Goal: Transaction & Acquisition: Download file/media

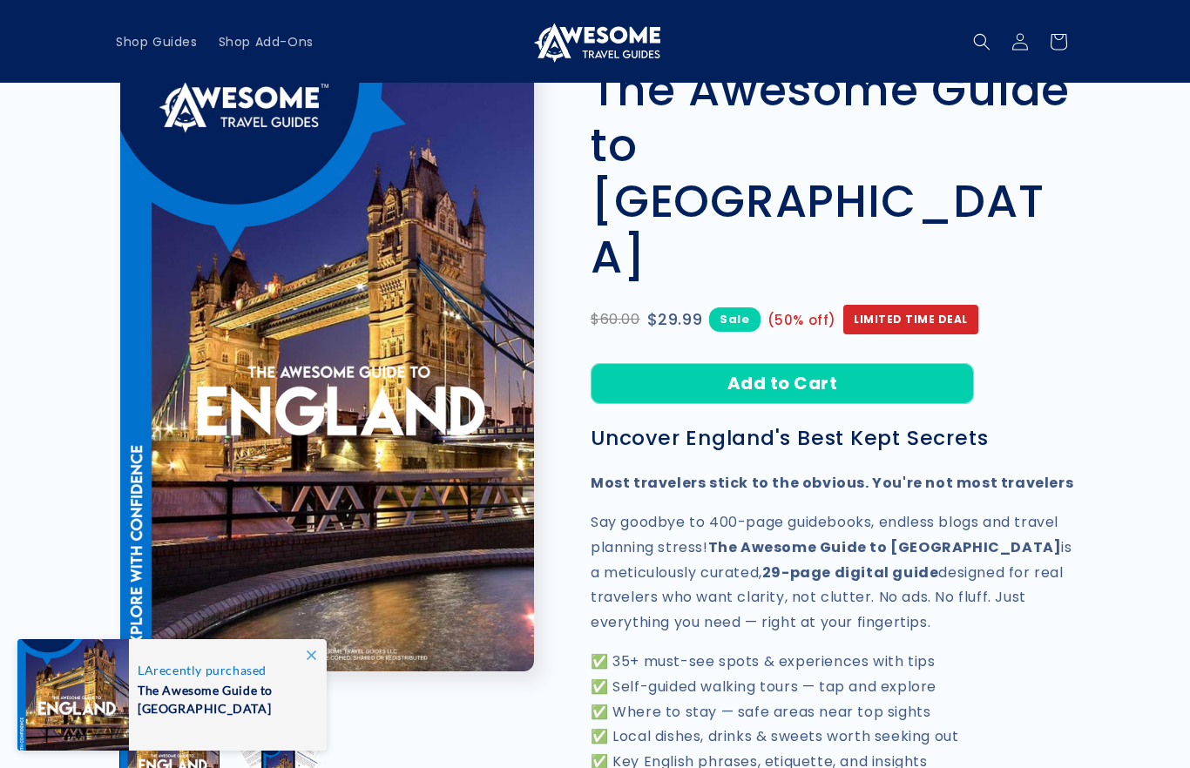
scroll to position [58, 0]
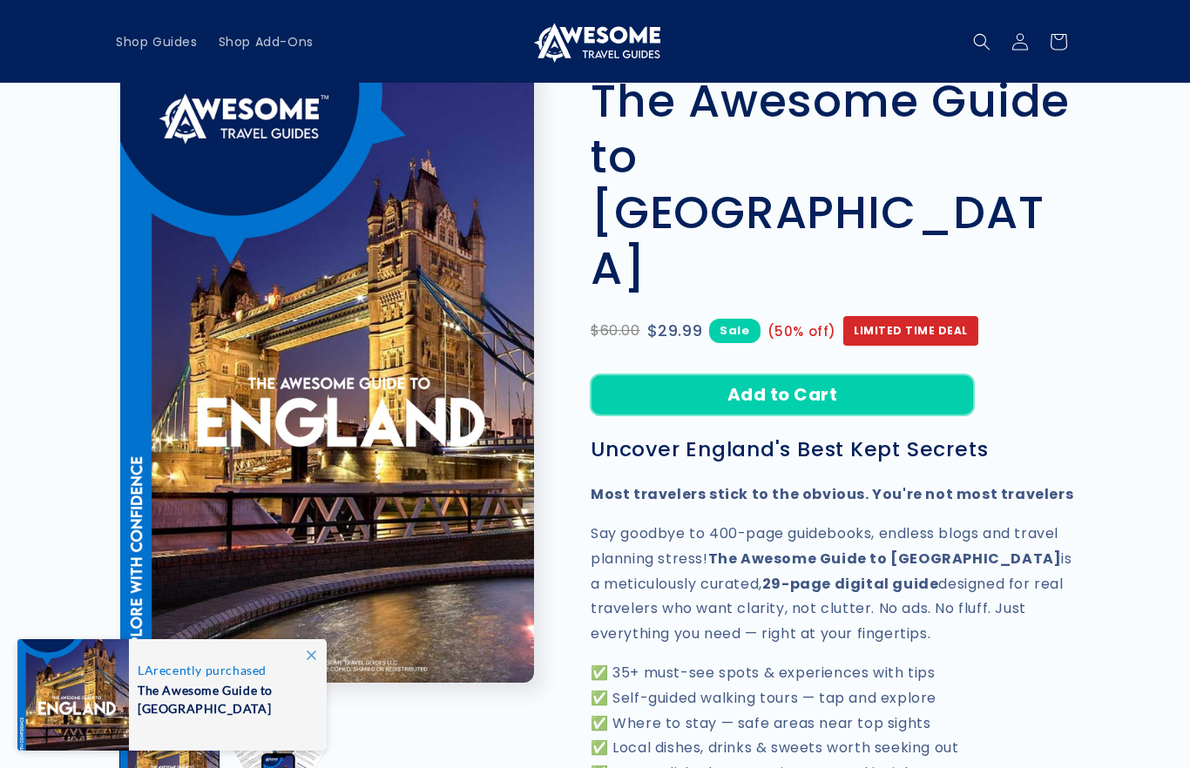
click at [651, 374] on button "Add to Cart" at bounding box center [781, 394] width 383 height 41
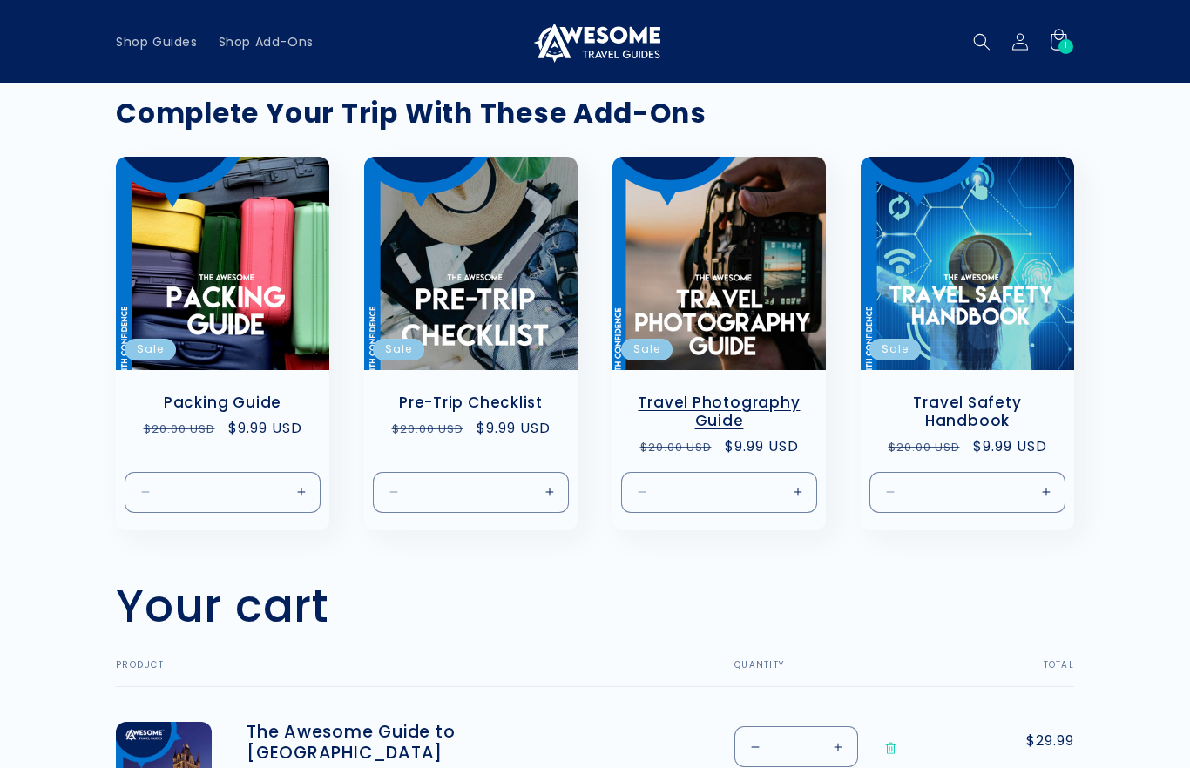
click at [723, 394] on link "Travel Photography Guide" at bounding box center [719, 412] width 179 height 37
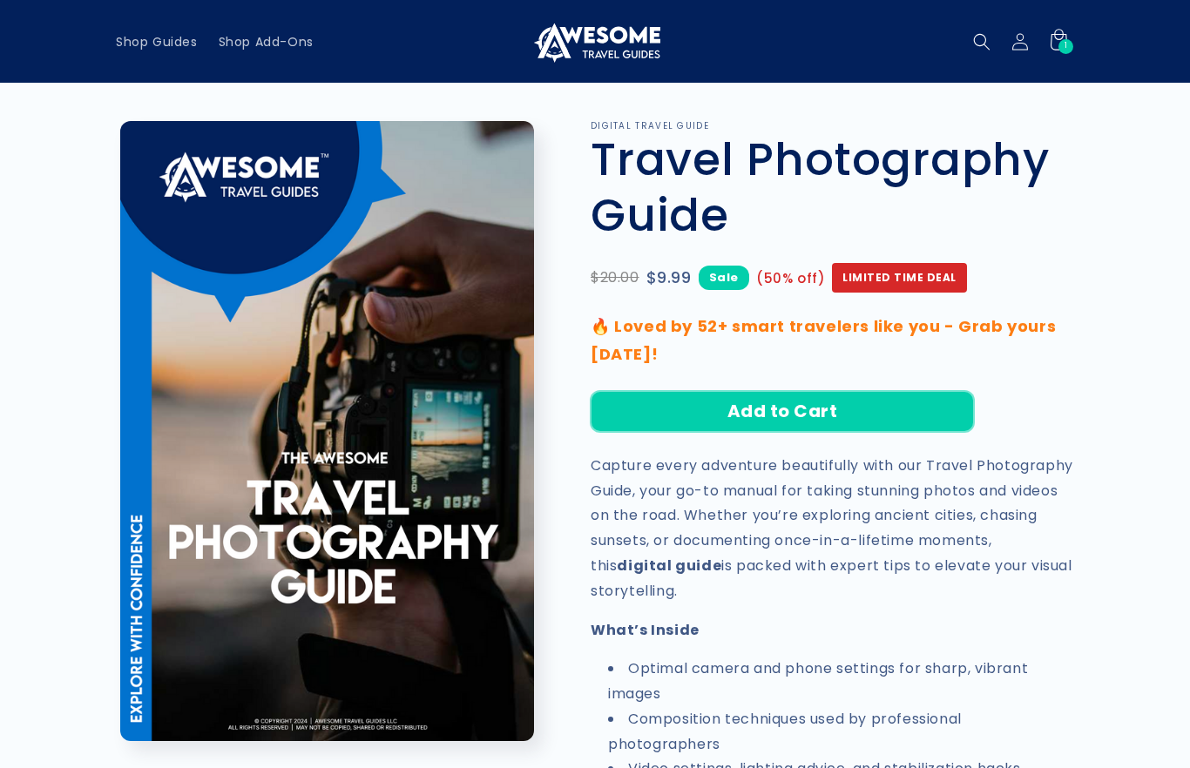
click at [705, 420] on button "Add to Cart" at bounding box center [781, 411] width 383 height 41
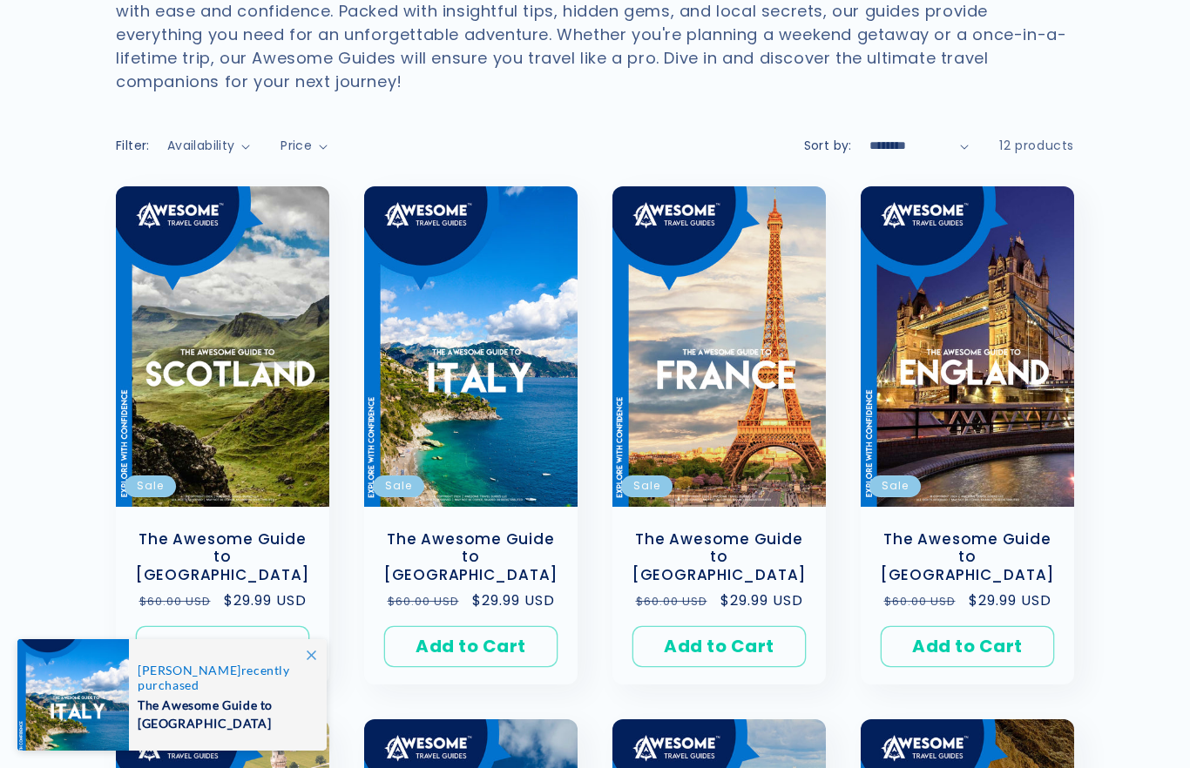
scroll to position [205, 0]
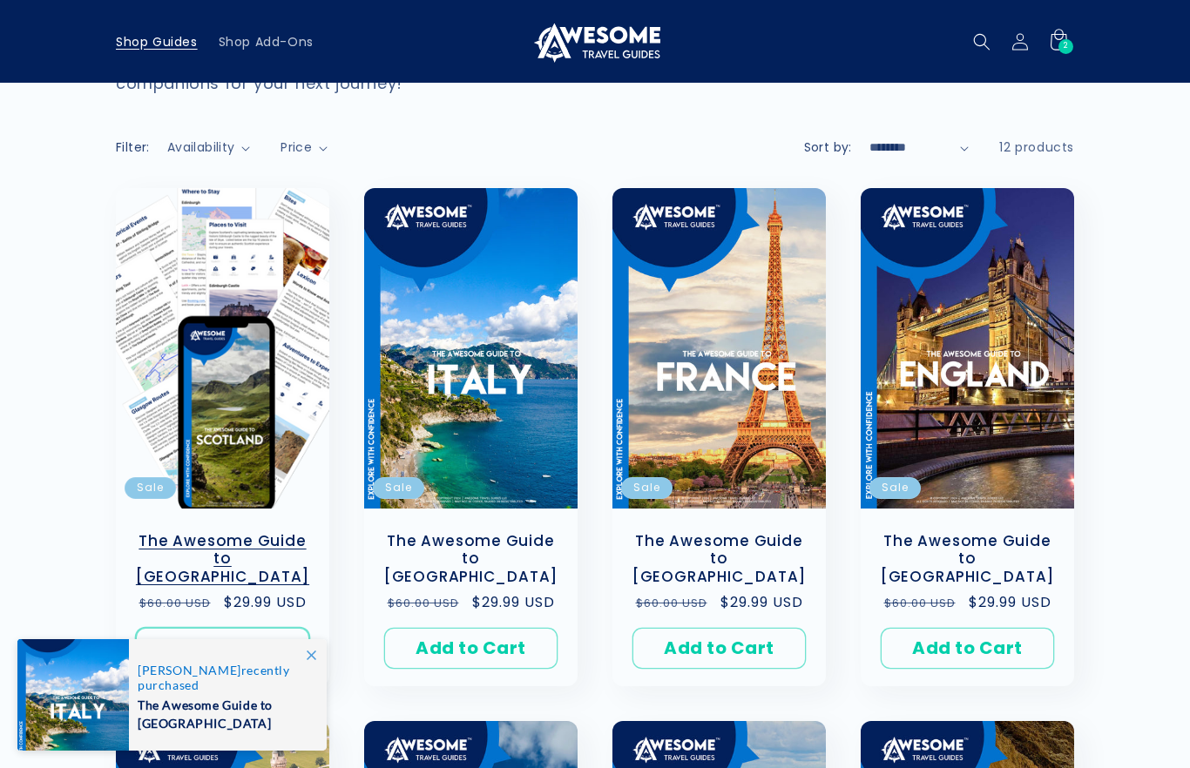
click at [212, 628] on button "Add to Cart Sold out" at bounding box center [222, 648] width 173 height 41
click at [451, 628] on button "Add to Cart Sold out" at bounding box center [470, 648] width 173 height 41
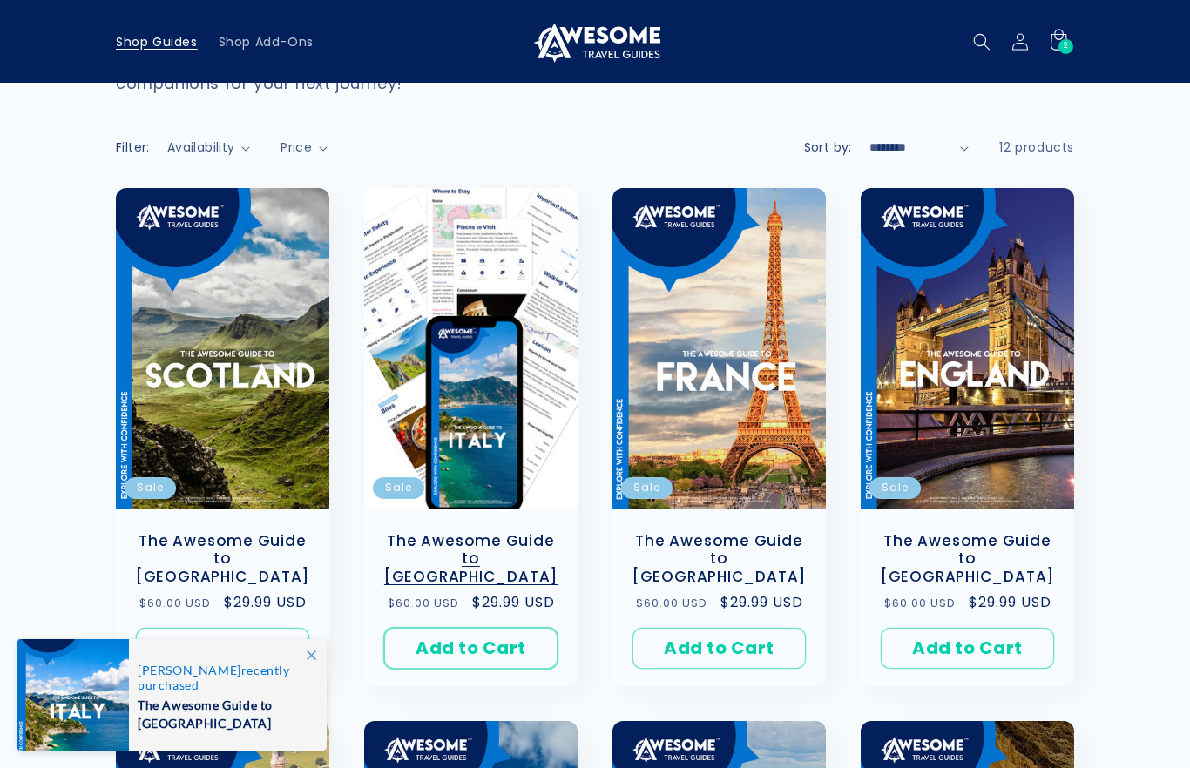
scroll to position [275, 0]
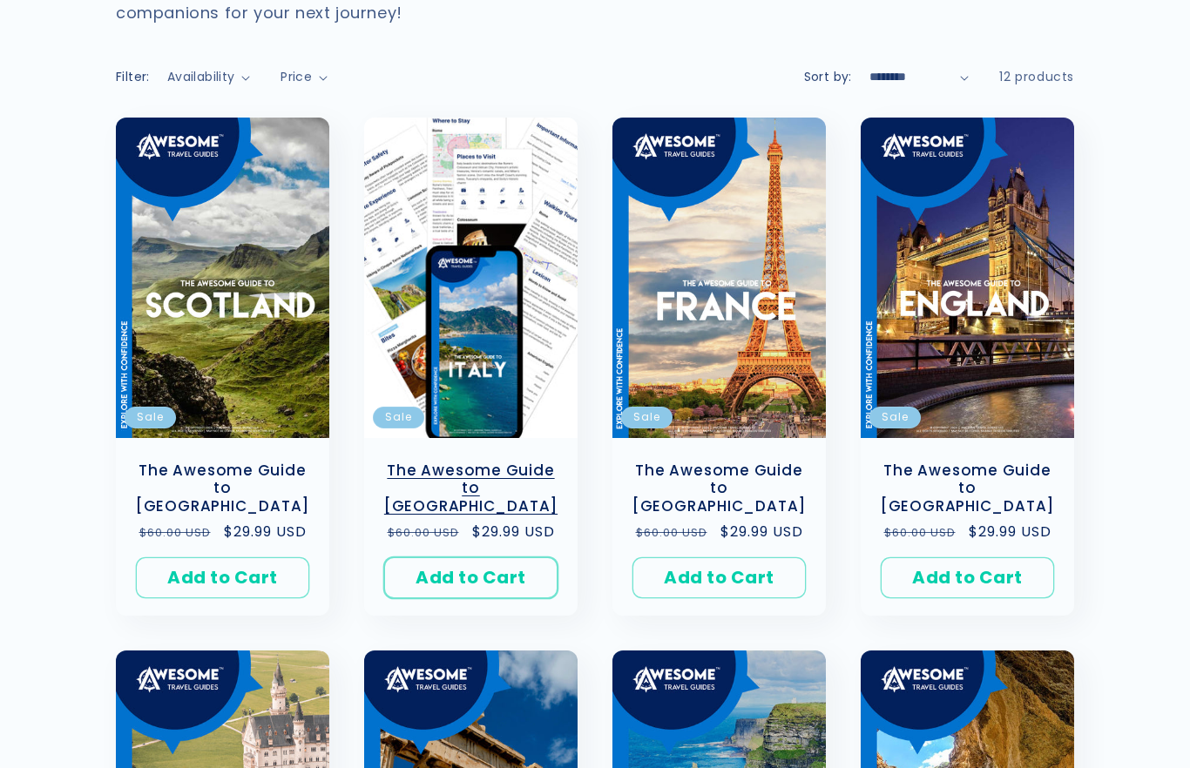
click at [445, 559] on button "Add to Cart Sold out" at bounding box center [470, 577] width 173 height 41
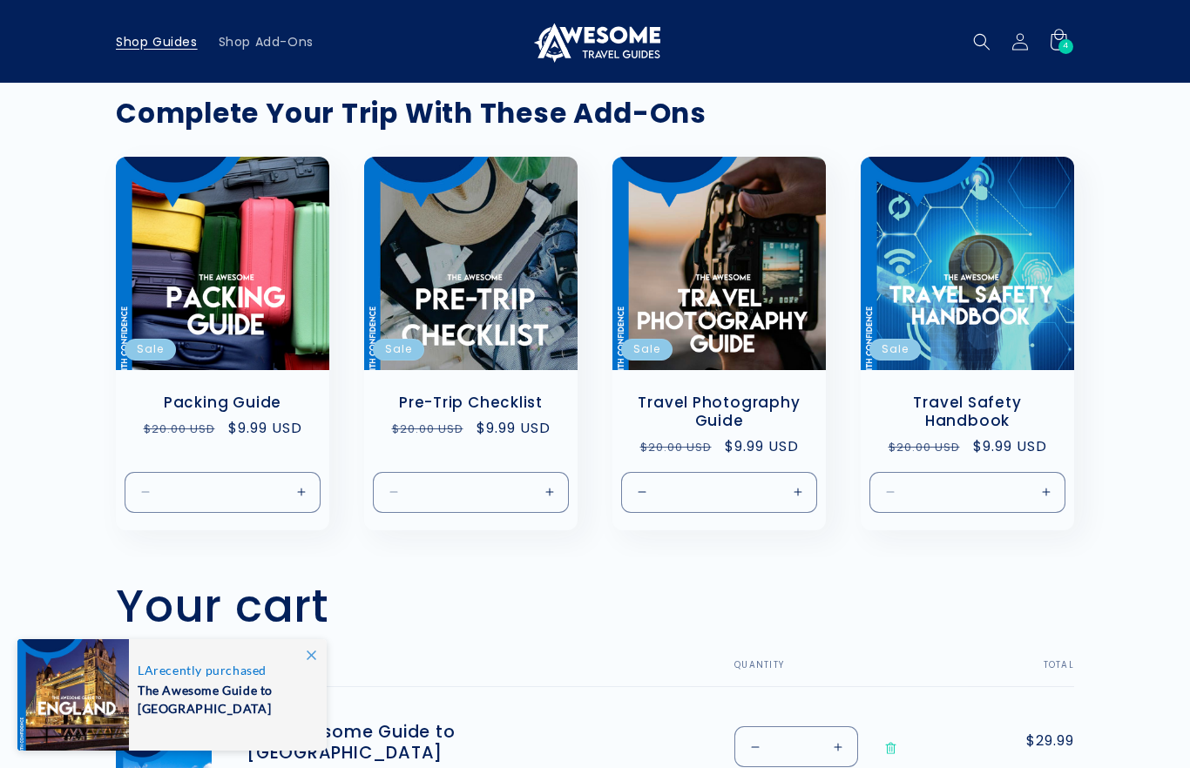
click at [149, 43] on span "Shop Guides" at bounding box center [157, 42] width 82 height 16
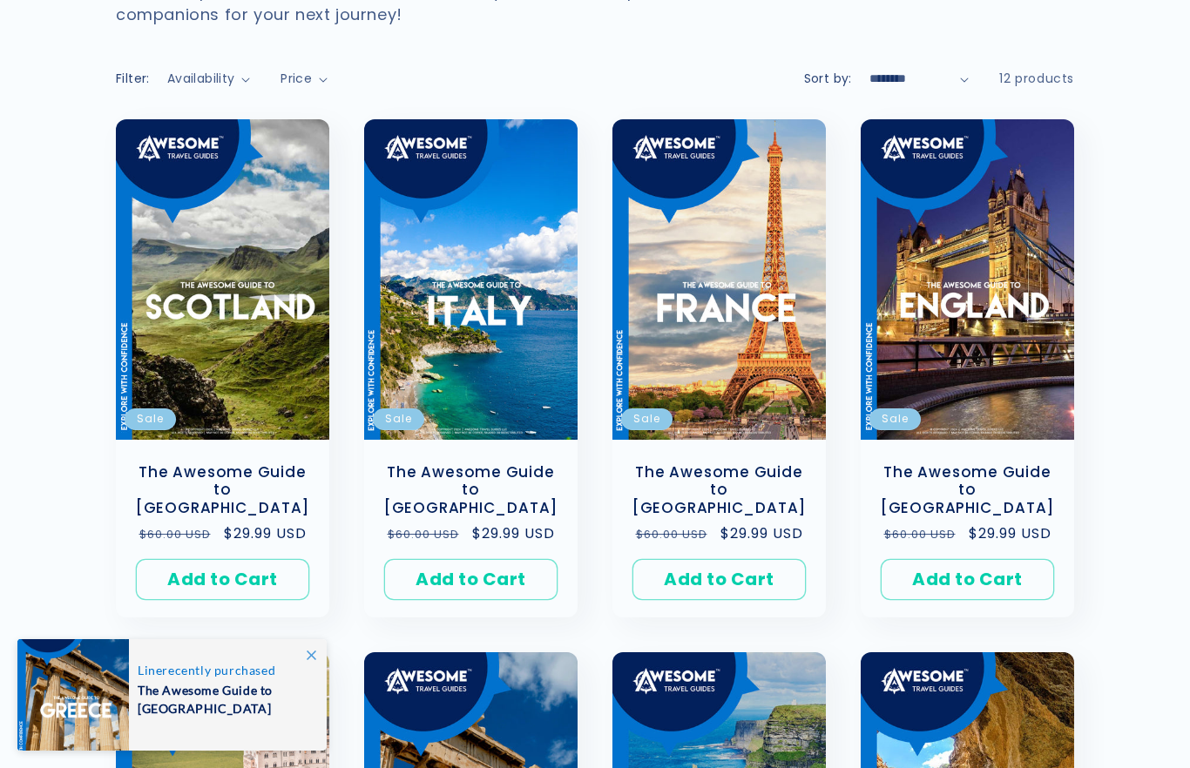
scroll to position [274, 0]
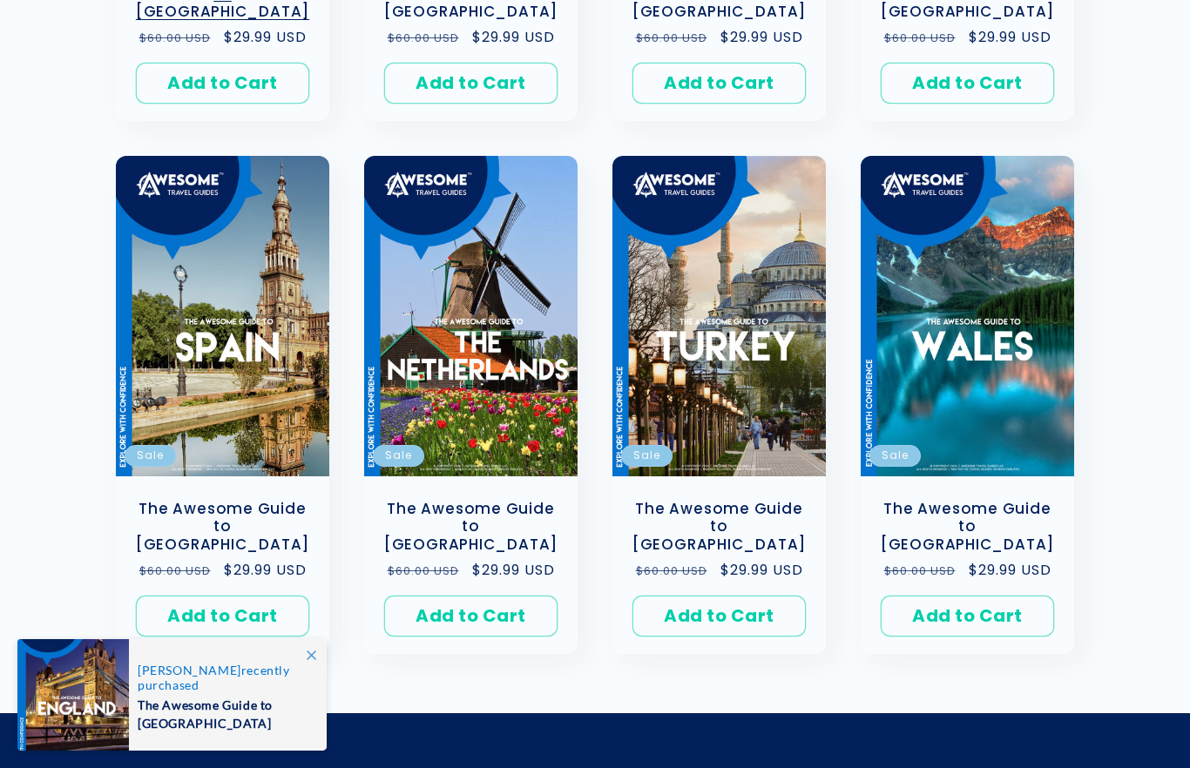
scroll to position [1304, 0]
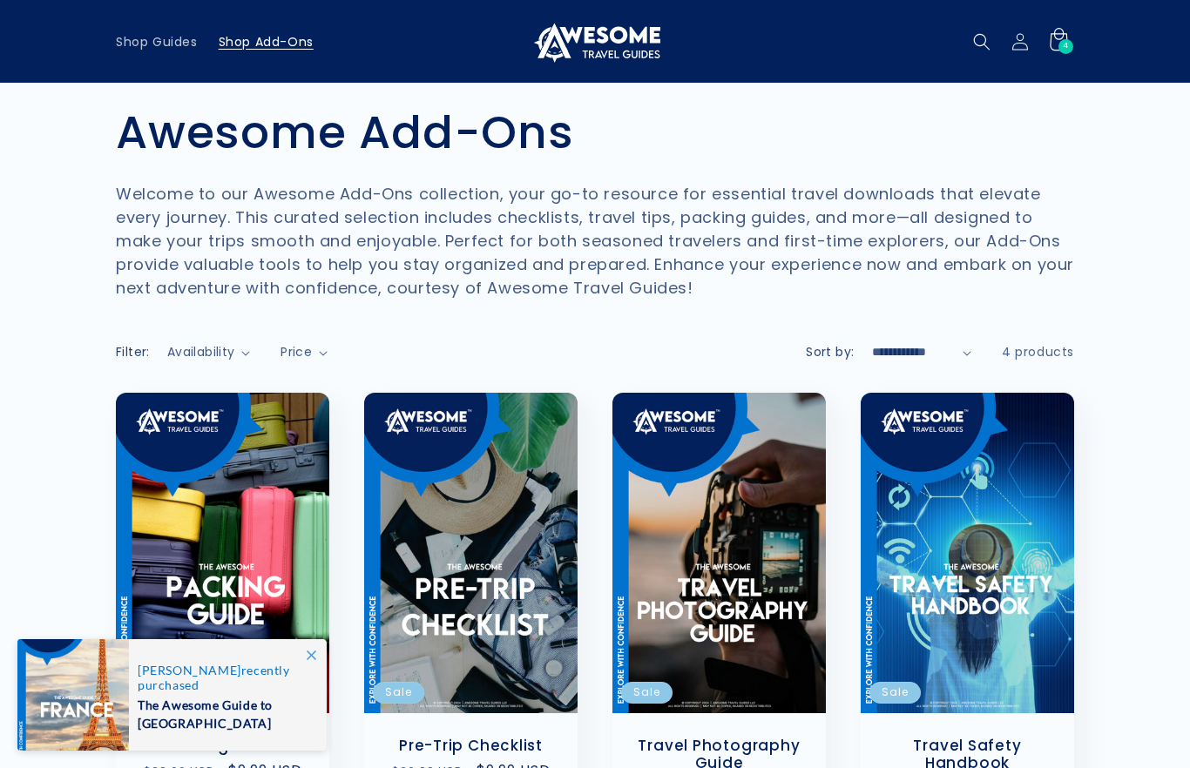
click at [1057, 40] on icon at bounding box center [1057, 41] width 41 height 41
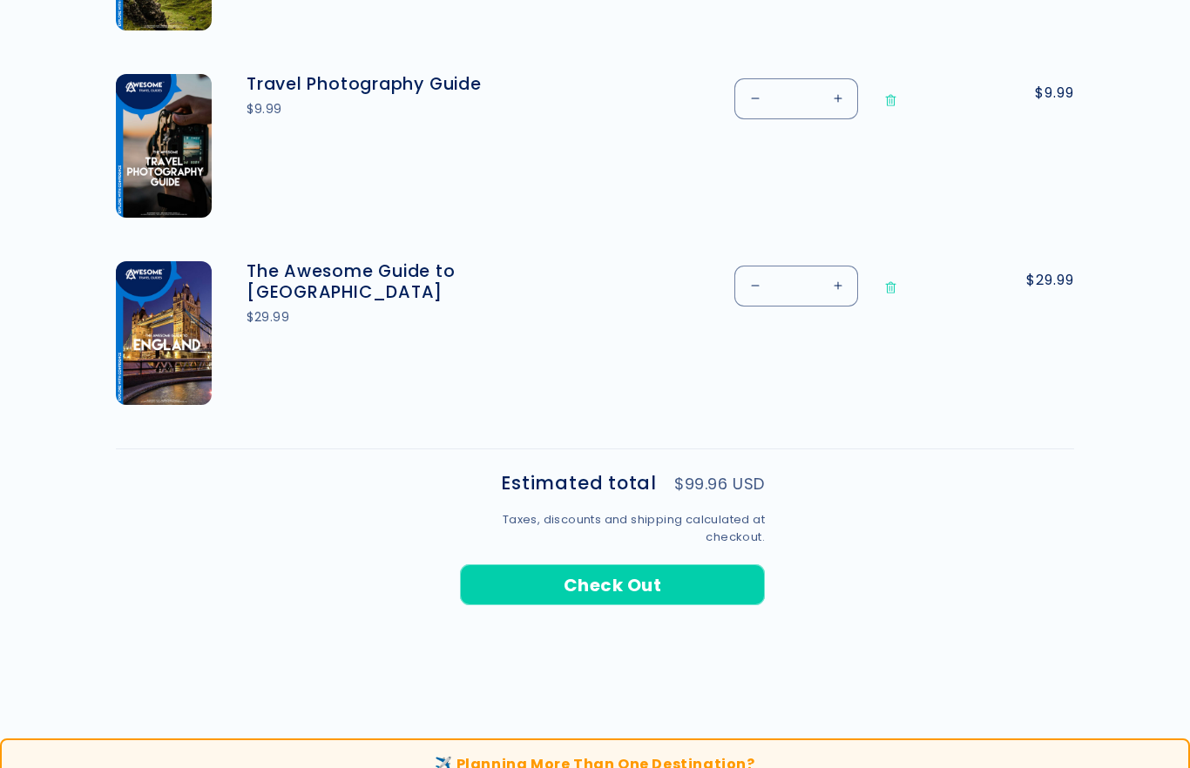
scroll to position [1030, 0]
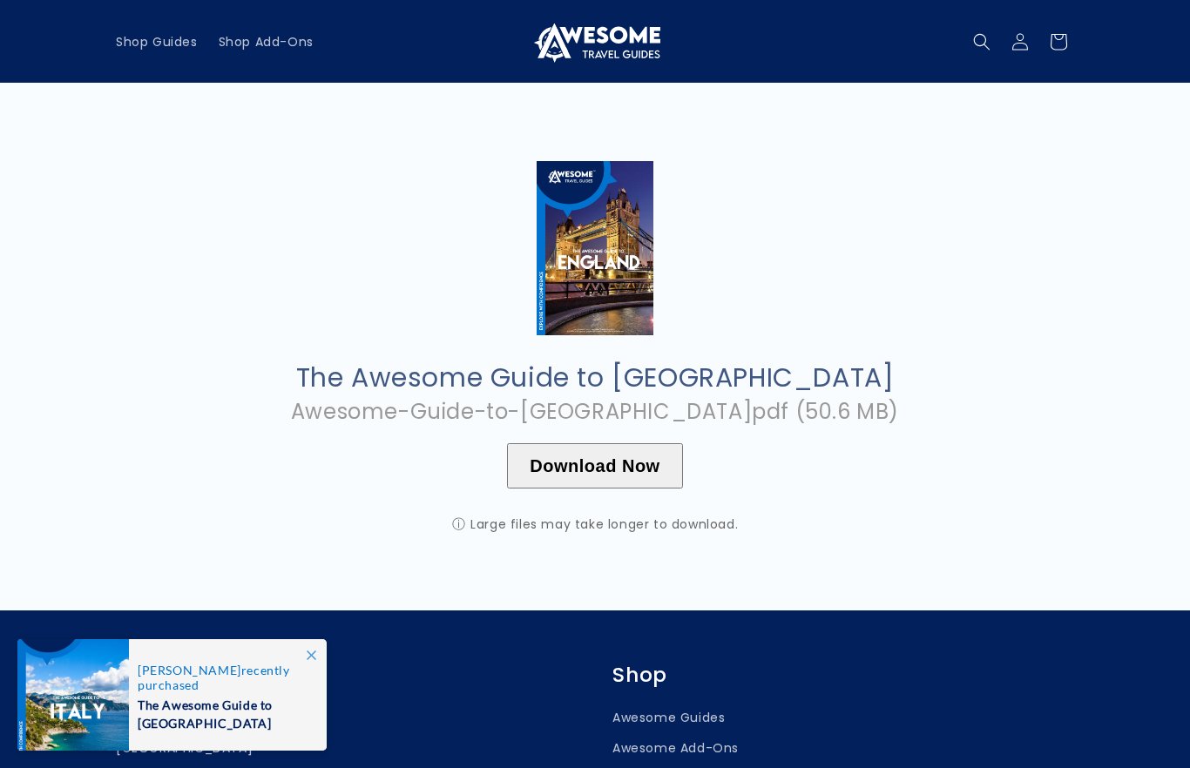
click at [577, 466] on button "Download Now" at bounding box center [594, 465] width 175 height 45
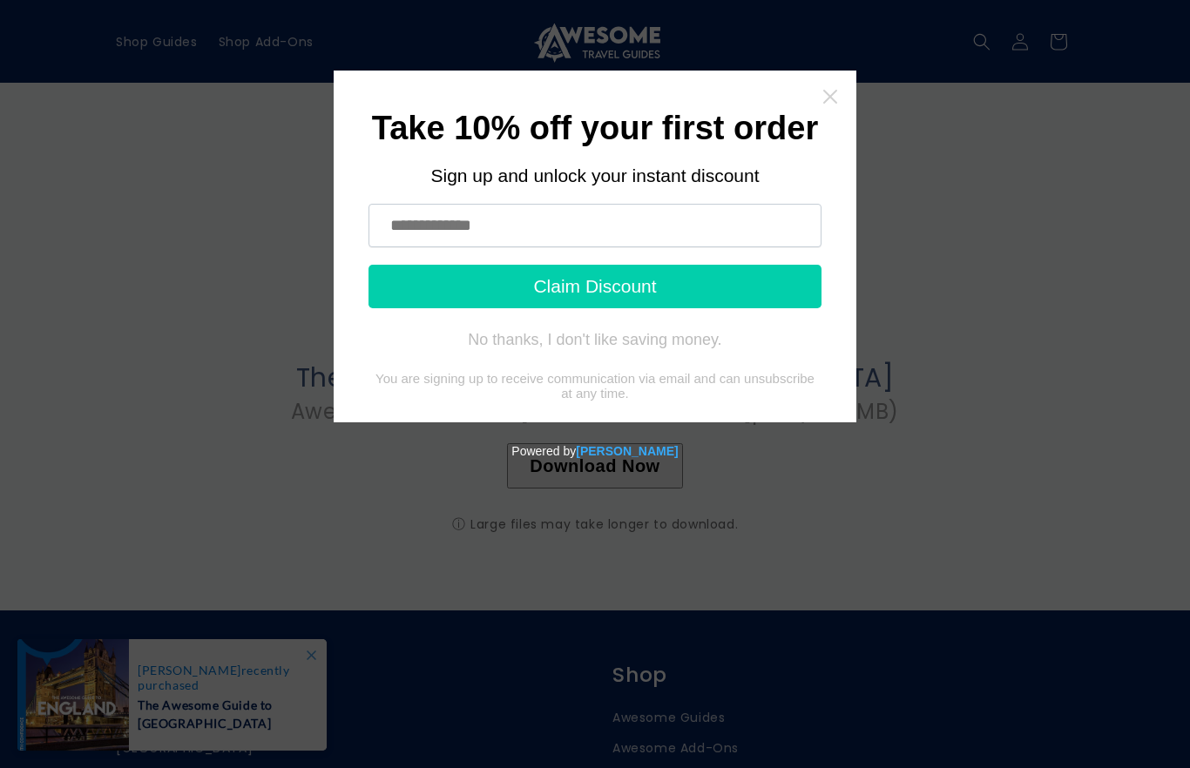
click at [833, 97] on icon "Close widget" at bounding box center [829, 96] width 17 height 17
